Goal: Task Accomplishment & Management: Manage account settings

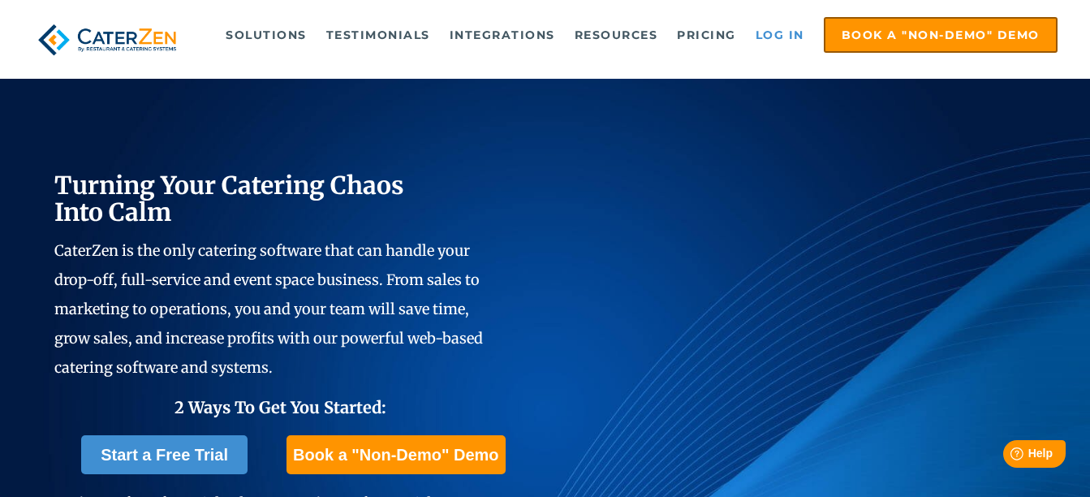
click at [786, 34] on link "Log in" at bounding box center [780, 35] width 65 height 32
click at [765, 43] on link "Log in" at bounding box center [780, 35] width 65 height 32
click at [782, 45] on link "Log in" at bounding box center [780, 35] width 65 height 32
